Goal: Communication & Community: Answer question/provide support

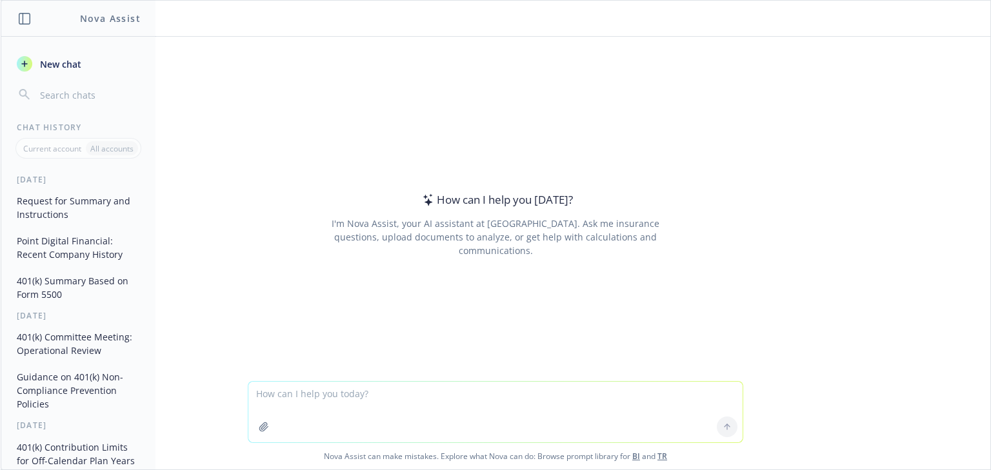
click at [320, 394] on textarea at bounding box center [495, 412] width 494 height 61
type textarea "what does CSP mean in this context?"
click at [267, 428] on button "button" at bounding box center [264, 427] width 21 height 21
click at [261, 423] on icon "button" at bounding box center [263, 427] width 8 height 8
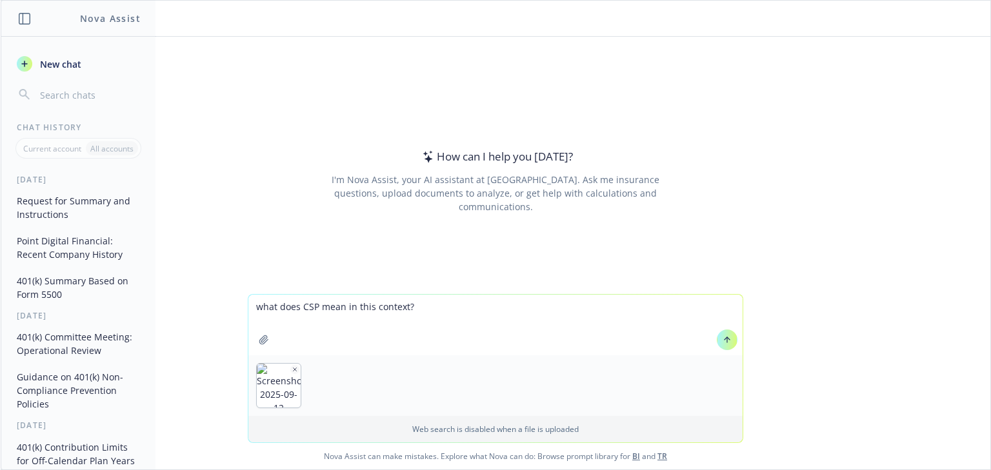
click at [421, 315] on textarea "what does CSP mean in this context?" at bounding box center [495, 325] width 494 height 61
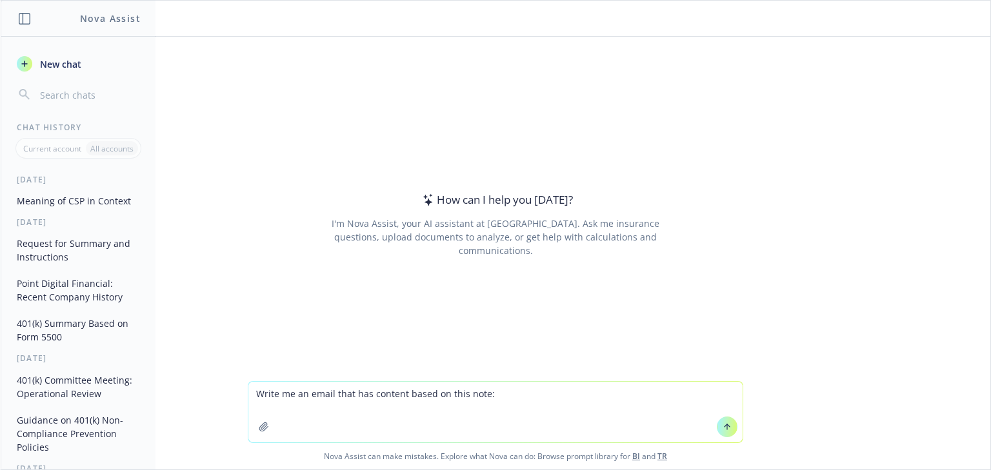
type textarea "Write me an email that has content based on this note: what do you think about …"
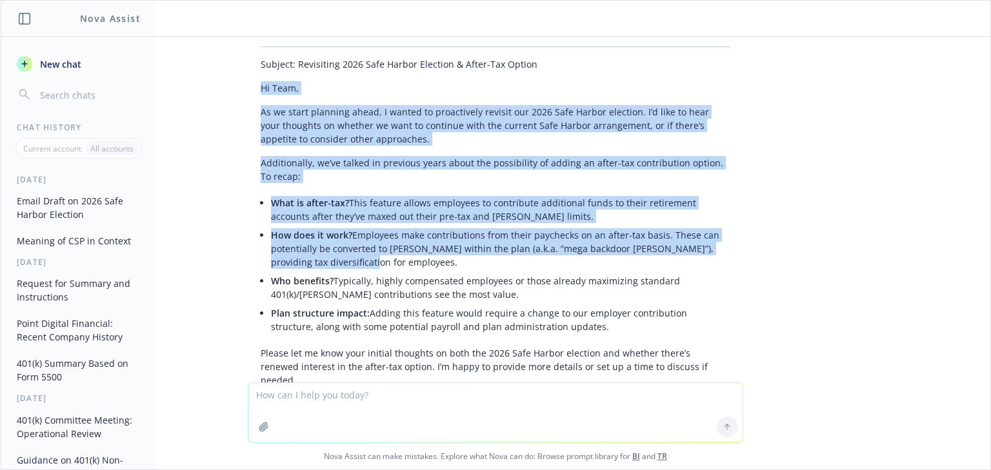
scroll to position [211, 0]
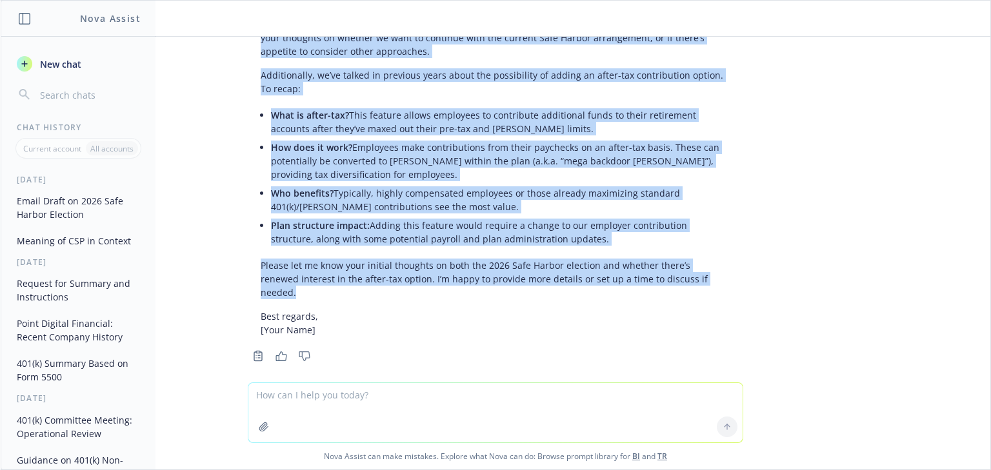
drag, startPoint x: 253, startPoint y: 103, endPoint x: 699, endPoint y: 285, distance: 482.1
click at [699, 285] on div "Certainly! Here’s a draft email based on your note: Subject: Revisiting 2026 Sa…" at bounding box center [495, 136] width 495 height 412
copy div "Lo Ipsu, Do si ametc adipisci elits, D eiusmo te incididuntu laboree dol 6417 M…"
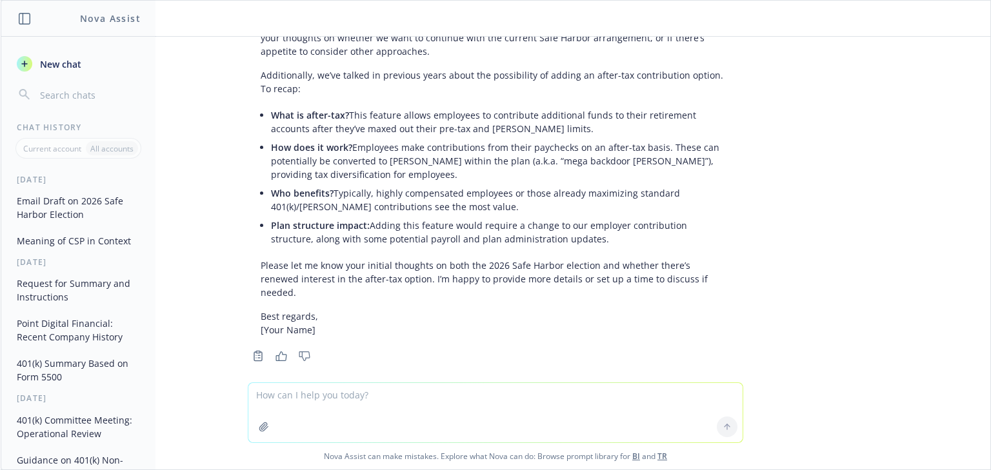
click at [374, 397] on textarea at bounding box center [495, 412] width 494 height 59
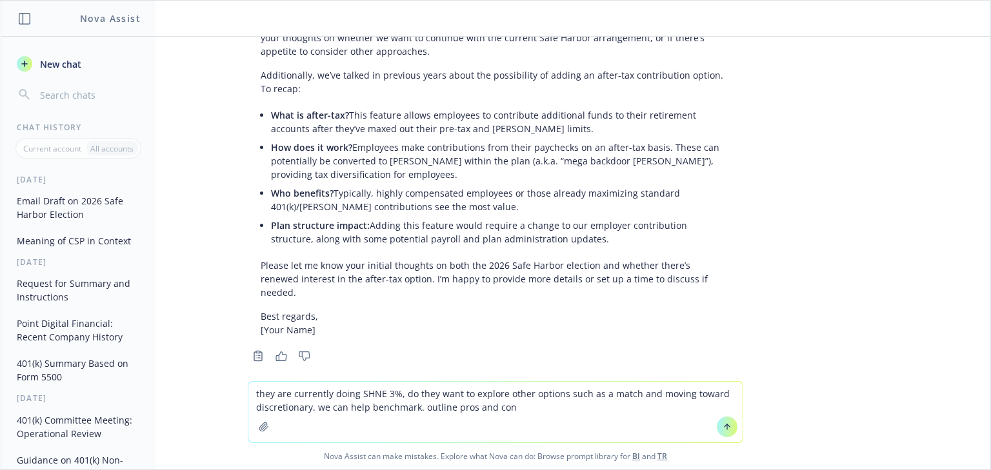
type textarea "they are currently doing SHNE 3%, do they want to explore other options such as…"
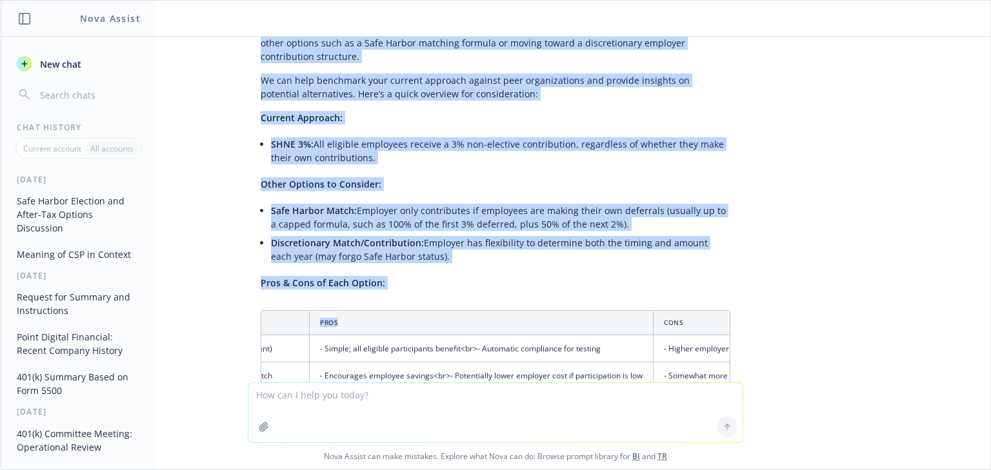
scroll to position [769, 0]
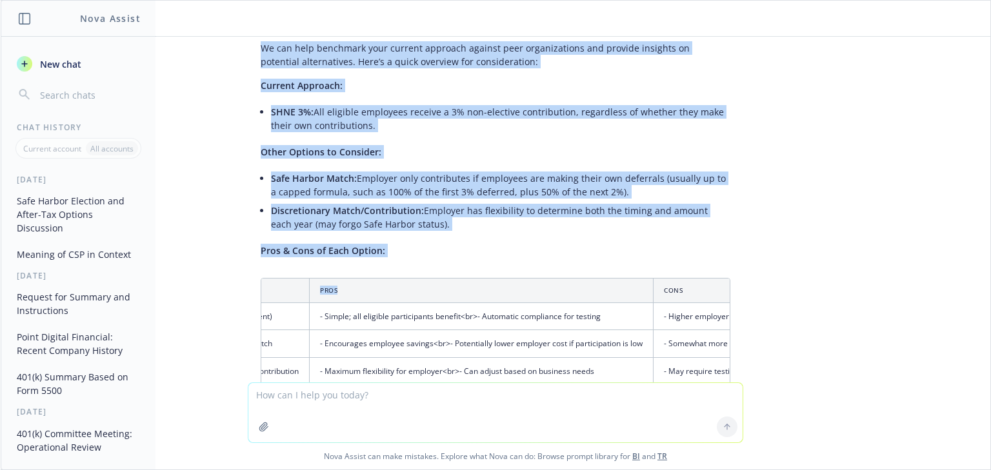
drag, startPoint x: 253, startPoint y: 125, endPoint x: 441, endPoint y: 209, distance: 206.2
click at [441, 209] on div "Here’s a suggested email draft that incorporates your update and provides a cle…" at bounding box center [495, 208] width 495 height 666
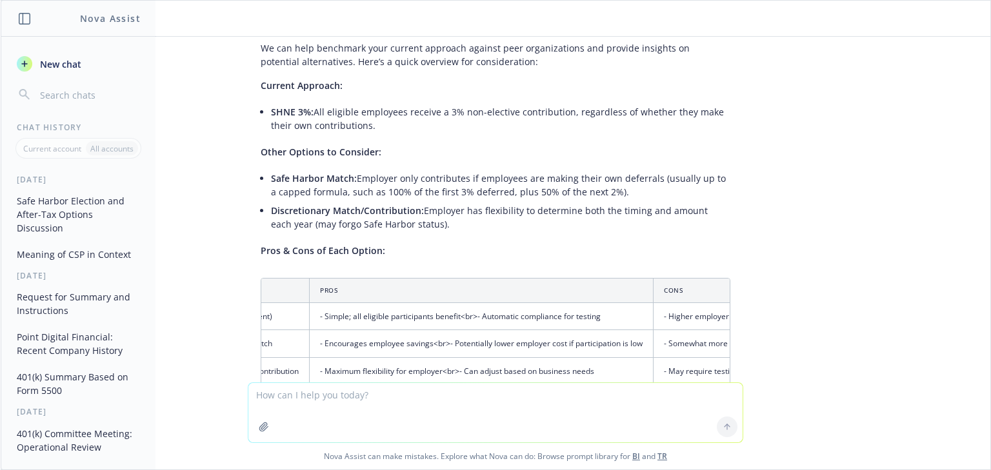
click at [436, 244] on p "Pros & Cons of Each Option:" at bounding box center [496, 251] width 470 height 14
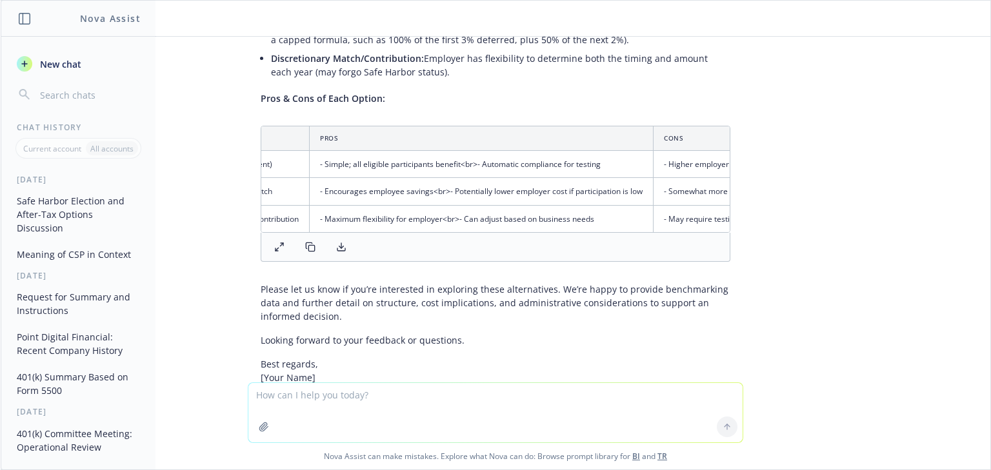
scroll to position [924, 0]
click at [296, 400] on textarea at bounding box center [495, 412] width 494 height 59
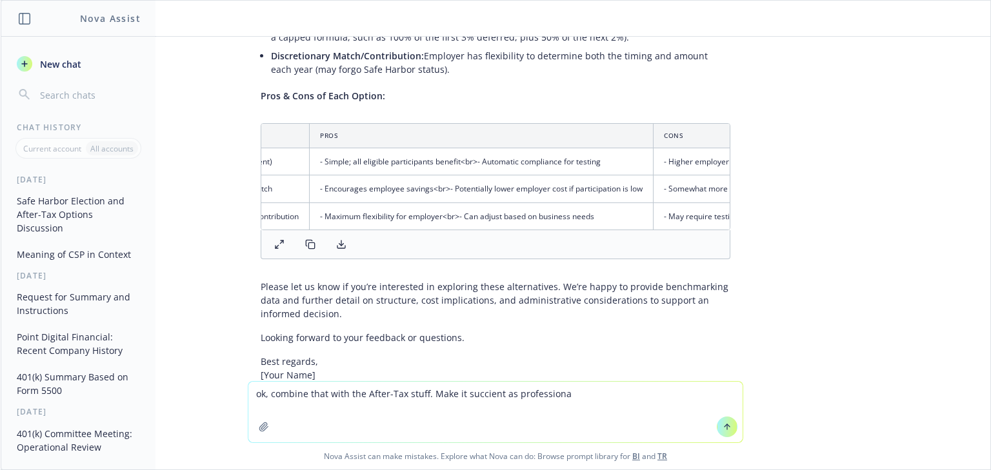
type textarea "ok, combine that with the After-Tax stuff. Make it succient as professional"
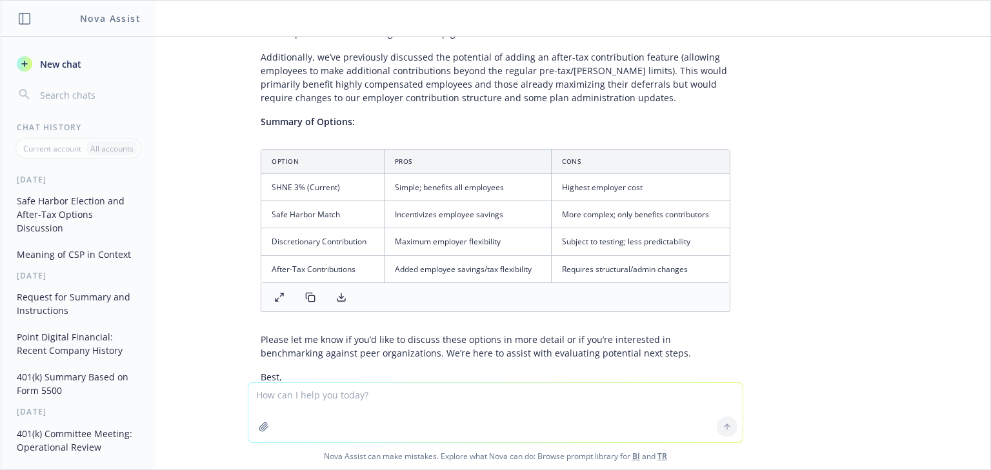
scroll to position [1415, 0]
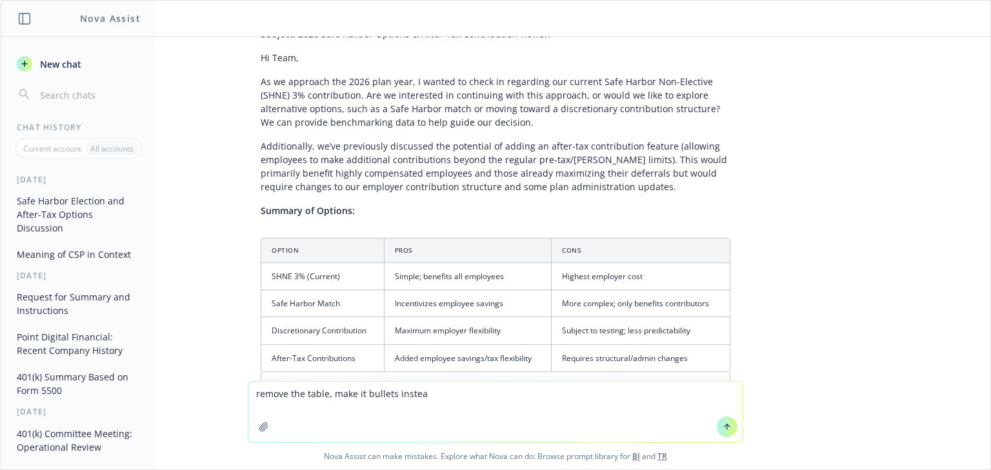
type textarea "remove the table, make it bullets instead"
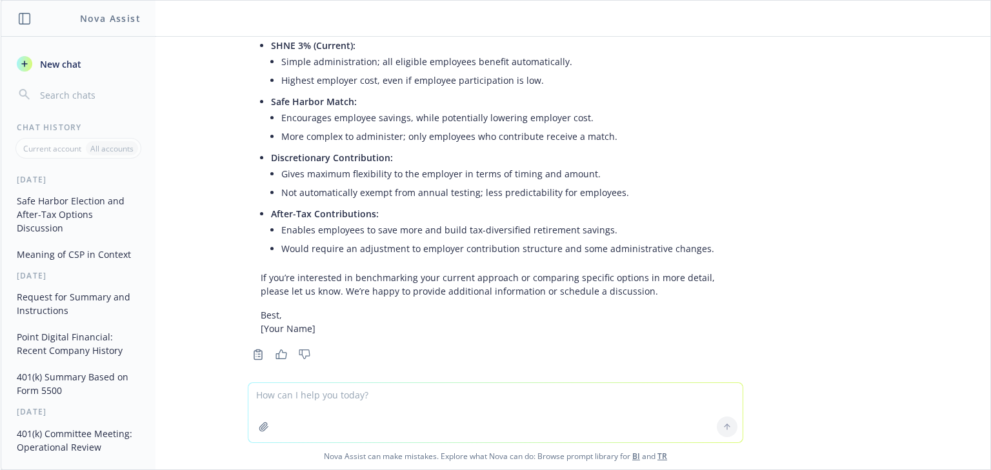
scroll to position [2180, 0]
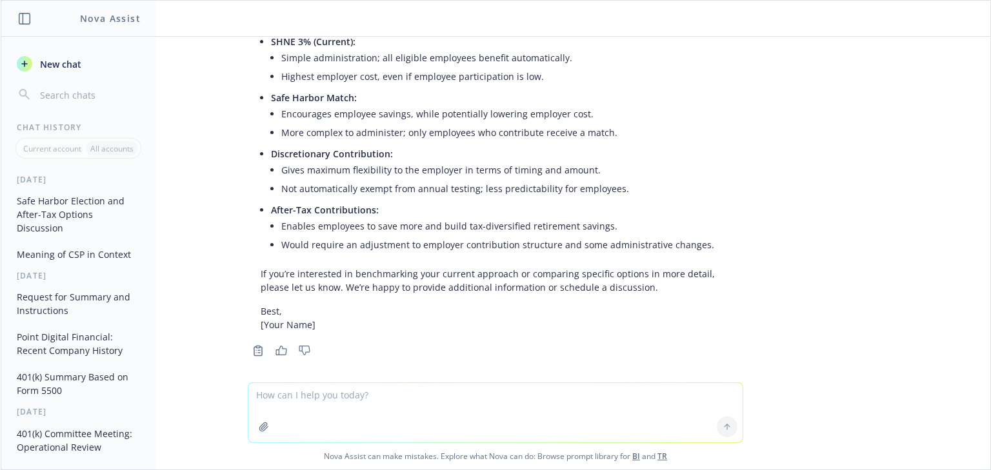
click at [462, 249] on div "Certainly! Here’s a succinct and professional email draft using bullet points i…" at bounding box center [495, 71] width 495 height 532
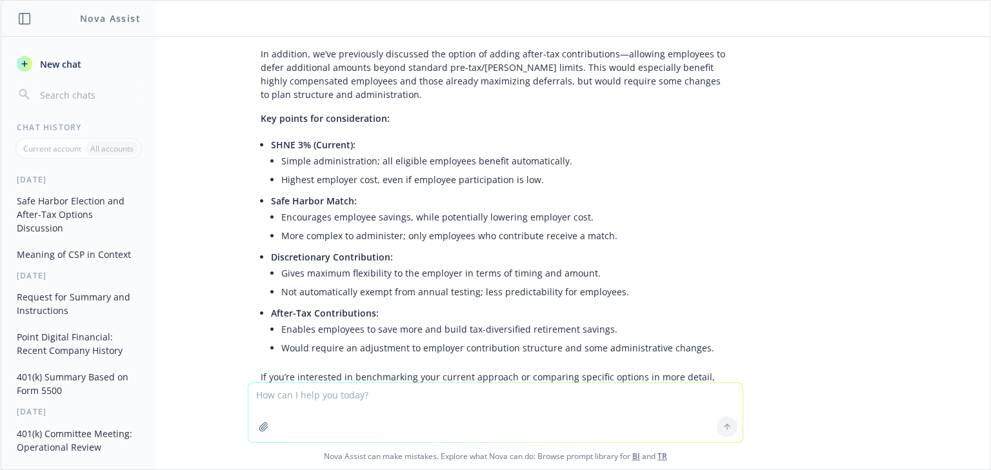
scroll to position [2128, 0]
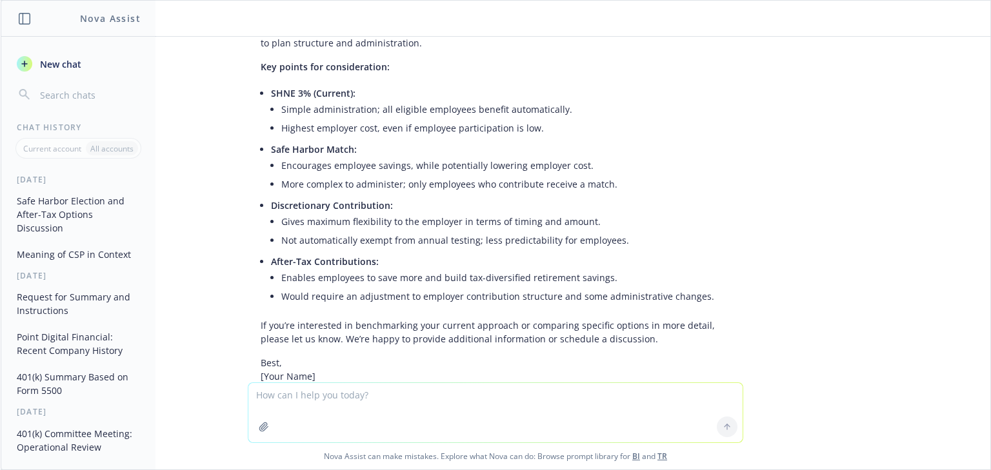
click at [608, 341] on div "Certainly! Here’s a succinct and professional email draft using bullet points i…" at bounding box center [495, 123] width 495 height 532
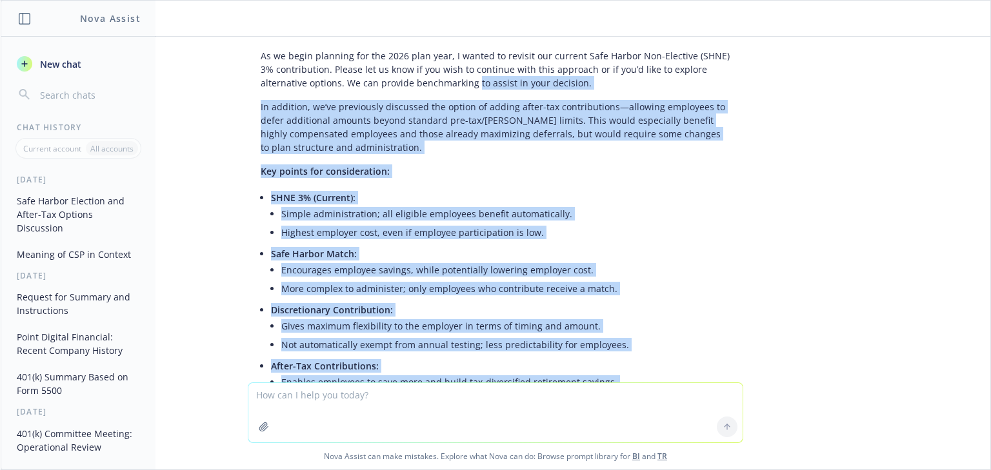
scroll to position [1870, 0]
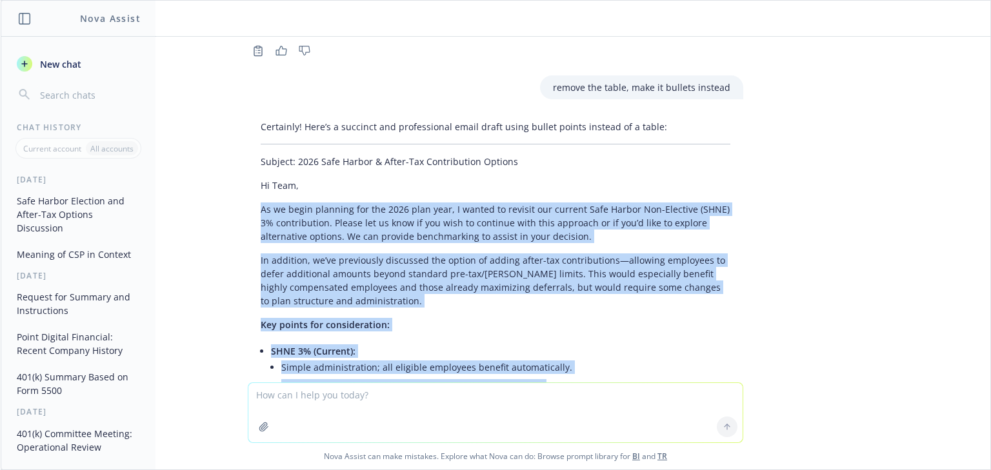
drag, startPoint x: 606, startPoint y: 330, endPoint x: 199, endPoint y: 199, distance: 428.1
click at [199, 199] on div "Write me an email that has content based on this note: what do you think about …" at bounding box center [496, 210] width 990 height 346
copy div "Lo ip dolor sitametc adi eli 0674 sedd eius, T incidi ut laboree dol magnaal En…"
click at [552, 294] on p "In addition, we’ve previously discussed the option of adding after-tax contribu…" at bounding box center [496, 281] width 470 height 54
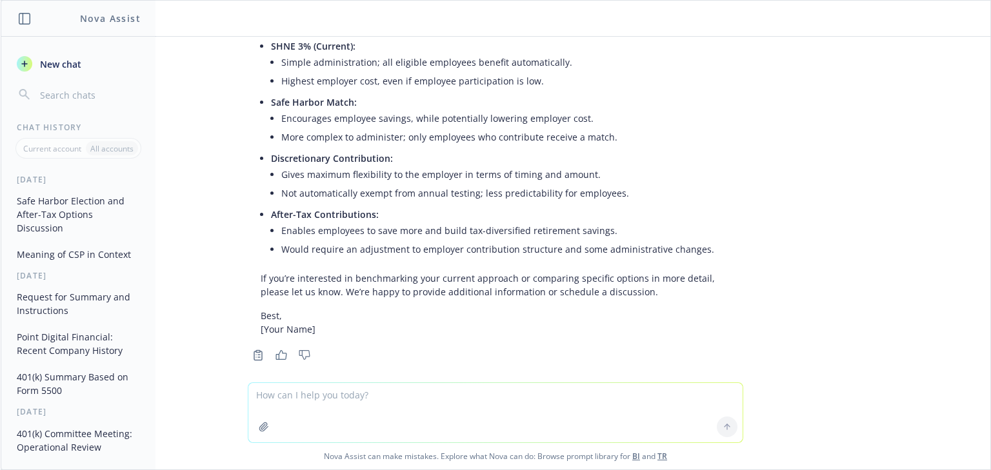
scroll to position [2180, 0]
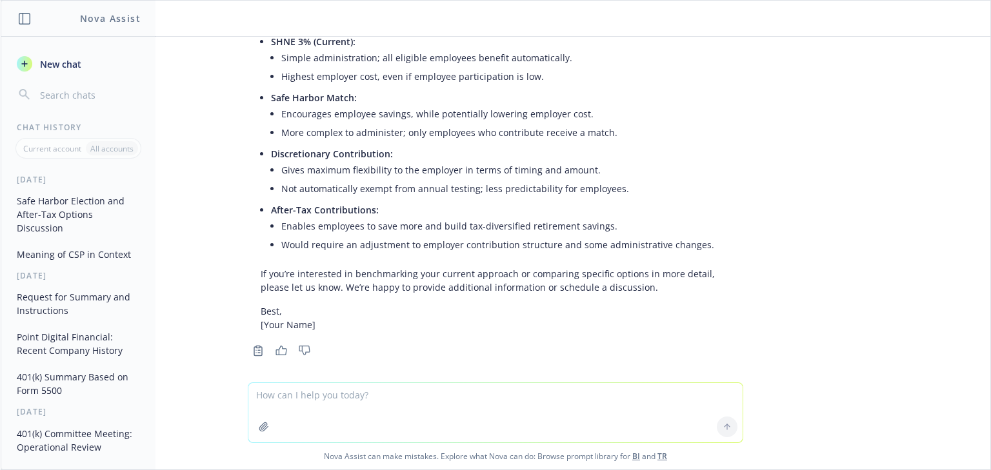
click at [299, 397] on textarea at bounding box center [495, 412] width 494 height 59
type textarea "seperate out the SHNE stuff and AT stuff, I liked what was said before on AT in…"
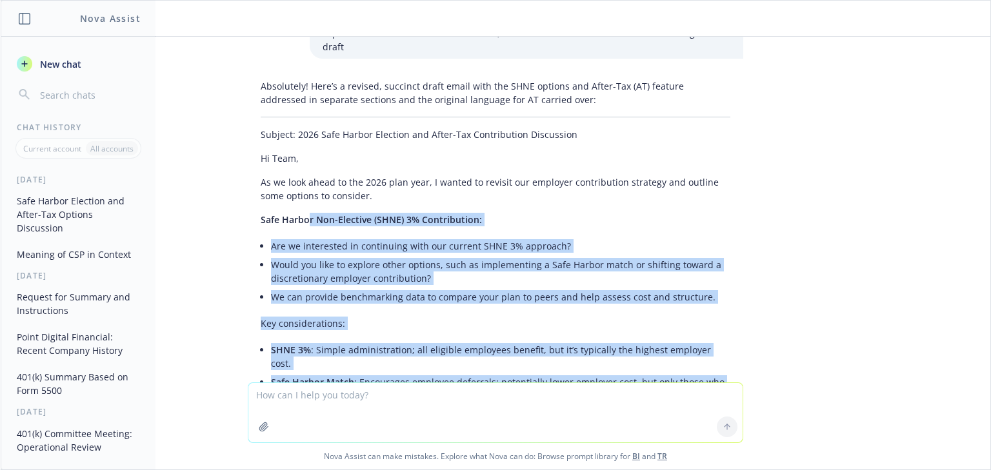
scroll to position [2503, 0]
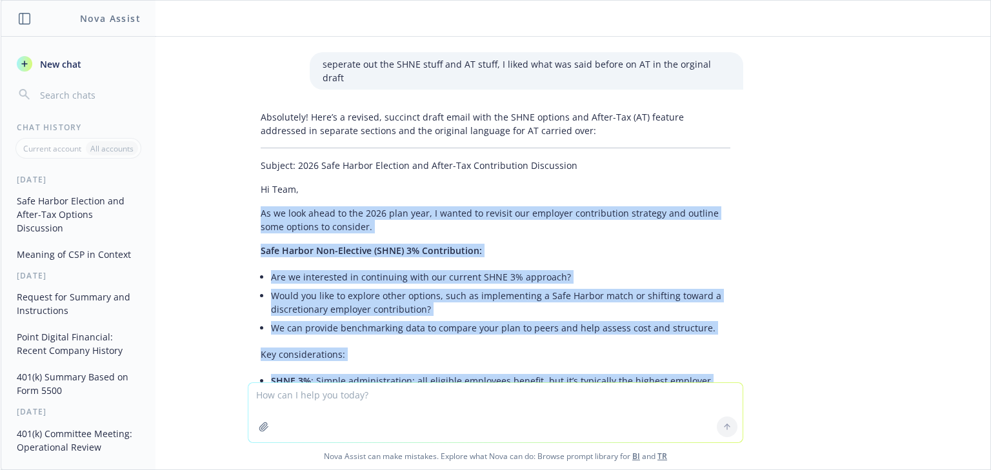
drag, startPoint x: 563, startPoint y: 285, endPoint x: 254, endPoint y: 194, distance: 322.1
click at [254, 194] on div "Absolutely! Here’s a revised, succinct draft email with the SHNE options and Af…" at bounding box center [495, 422] width 495 height 634
copy div "Lo ip dolo sitam co adi 4707 elit sedd, E tempor in utlabor etd magnaali enimad…"
click at [271, 268] on li "Are we interested in continuing with our current SHNE 3% approach?" at bounding box center [500, 277] width 459 height 19
click at [302, 319] on li "We can provide benchmarking data to compare your plan to peers and help assess …" at bounding box center [500, 328] width 459 height 19
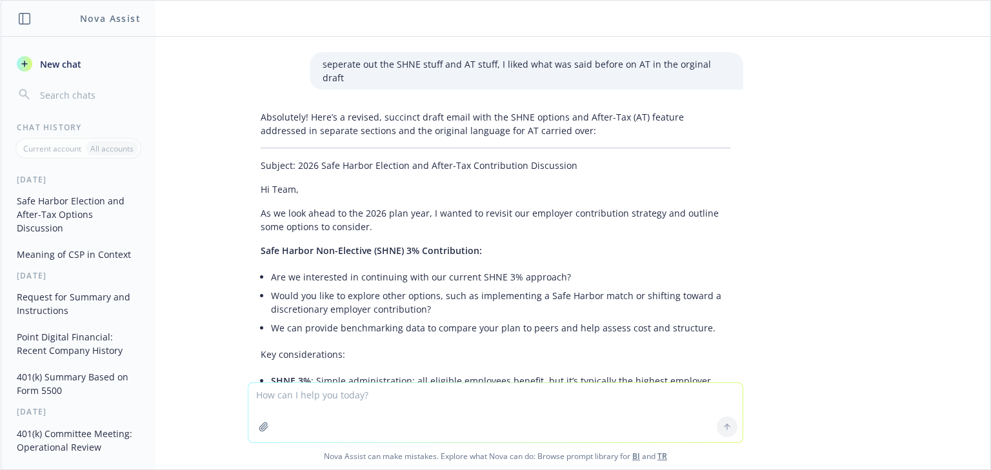
click at [317, 412] on textarea at bounding box center [495, 412] width 494 height 59
paste textarea "Safe Harbor Non-Elective (SHNE) 3% Contribution: • Are we interested in continu…"
type textarea "make this part more succintL Safe Harbor Non-Elective (SHNE) 3% Contribution: •…"
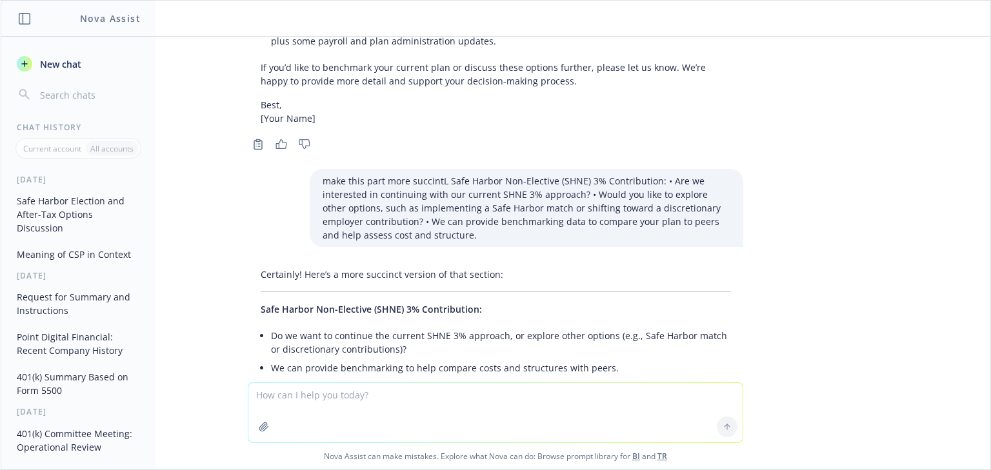
scroll to position [3117, 0]
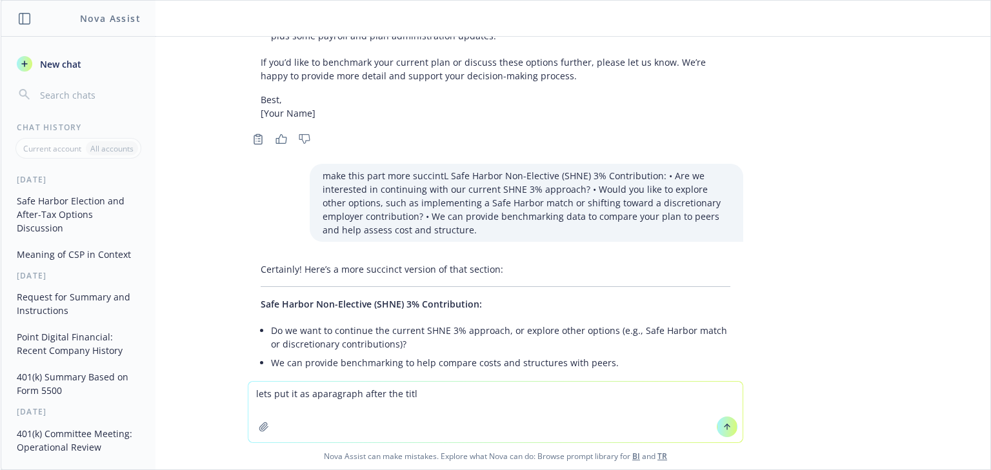
type textarea "lets put it as aparagraph after the title"
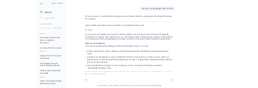
scroll to position [3424, 0]
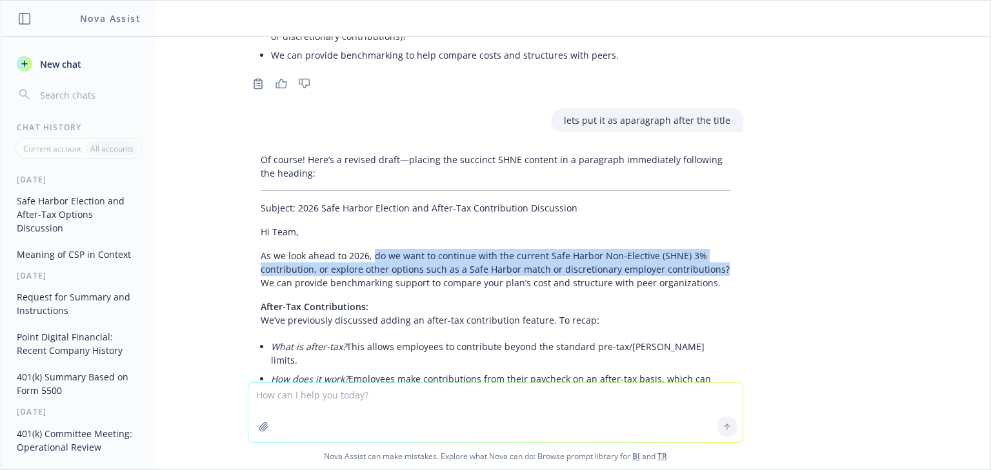
drag, startPoint x: 717, startPoint y: 214, endPoint x: 365, endPoint y: 201, distance: 352.5
click at [365, 249] on p "As we look ahead to 2026, do we want to continue with the current Safe Harbor N…" at bounding box center [496, 269] width 470 height 41
copy p "do we want to continue with the current Safe Harbor Non-Elective (SHNE) 3% cont…"
